Goal: Check status: Check status

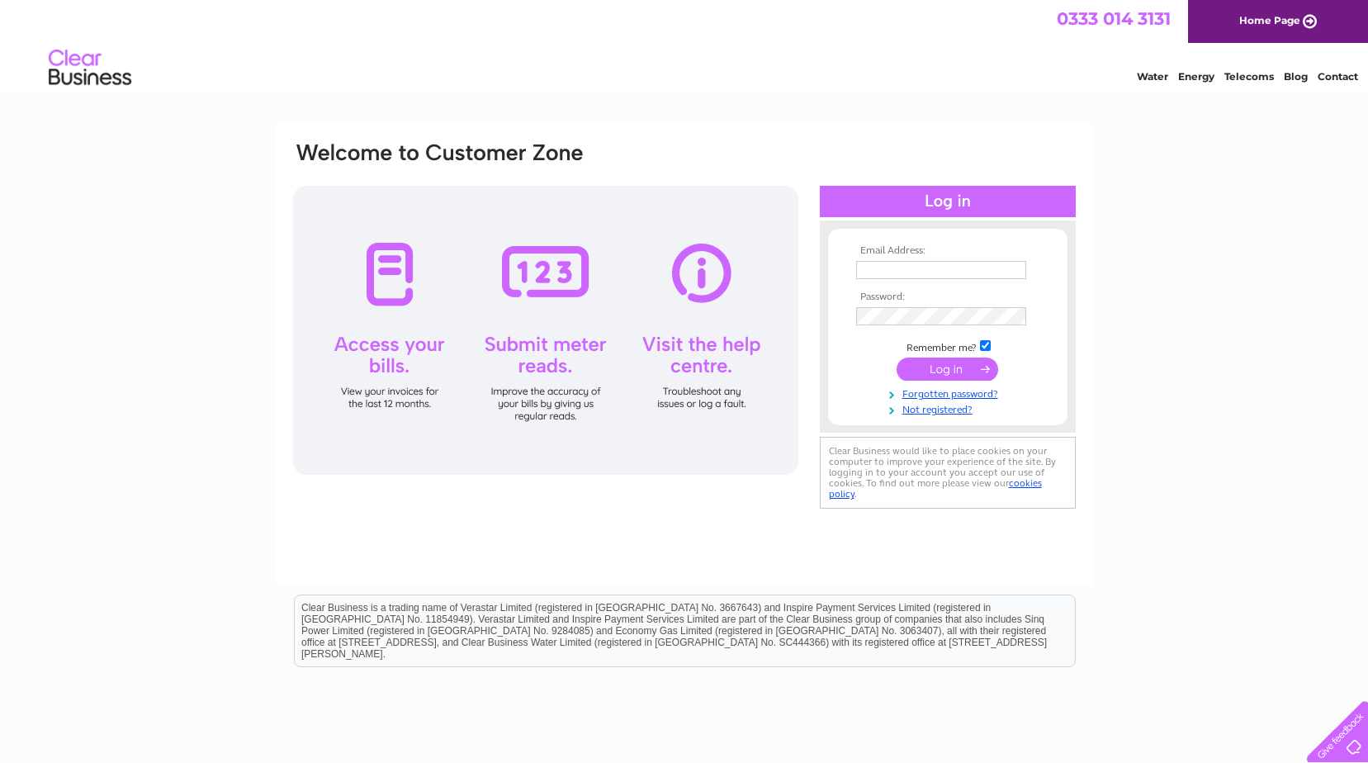
type input "[EMAIL_ADDRESS][DOMAIN_NAME]"
click at [929, 377] on input "submit" at bounding box center [948, 369] width 102 height 23
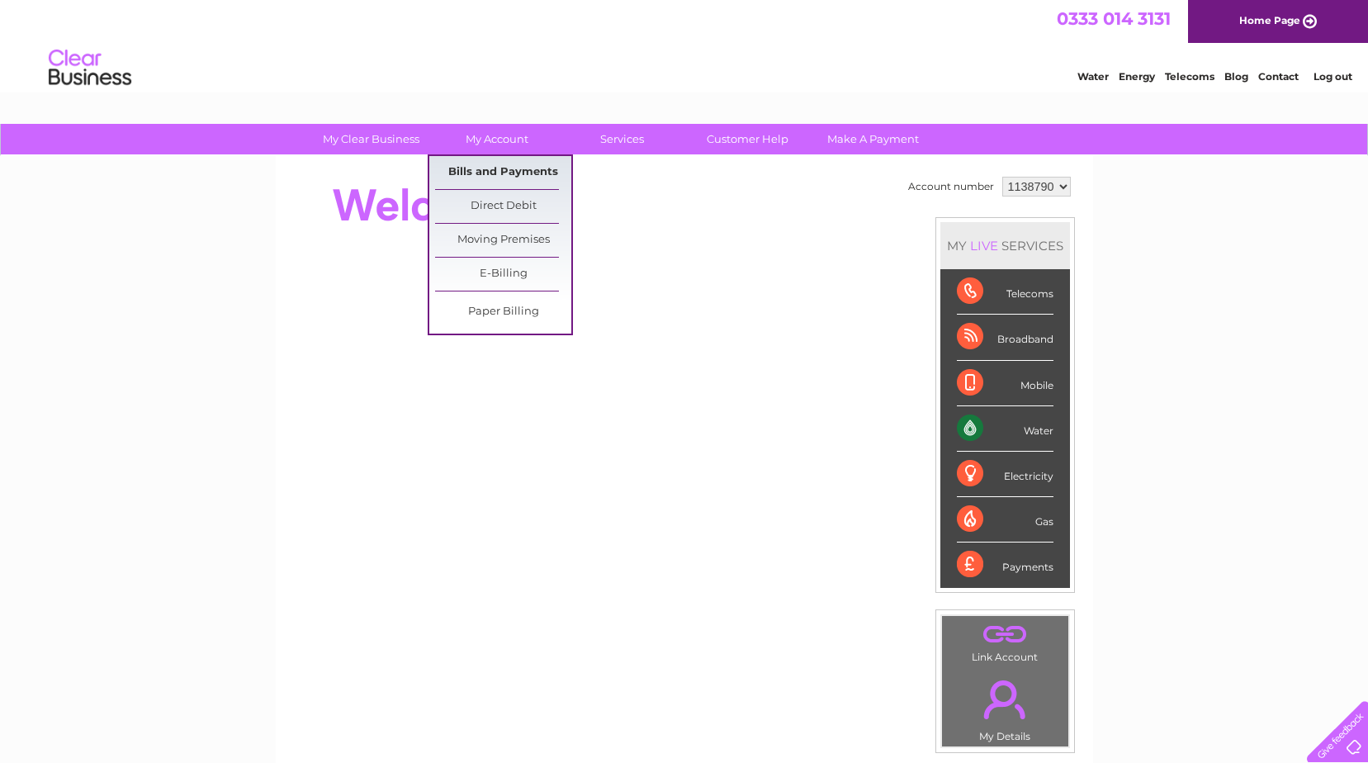
click at [495, 171] on link "Bills and Payments" at bounding box center [503, 172] width 136 height 33
